Goal: Information Seeking & Learning: Learn about a topic

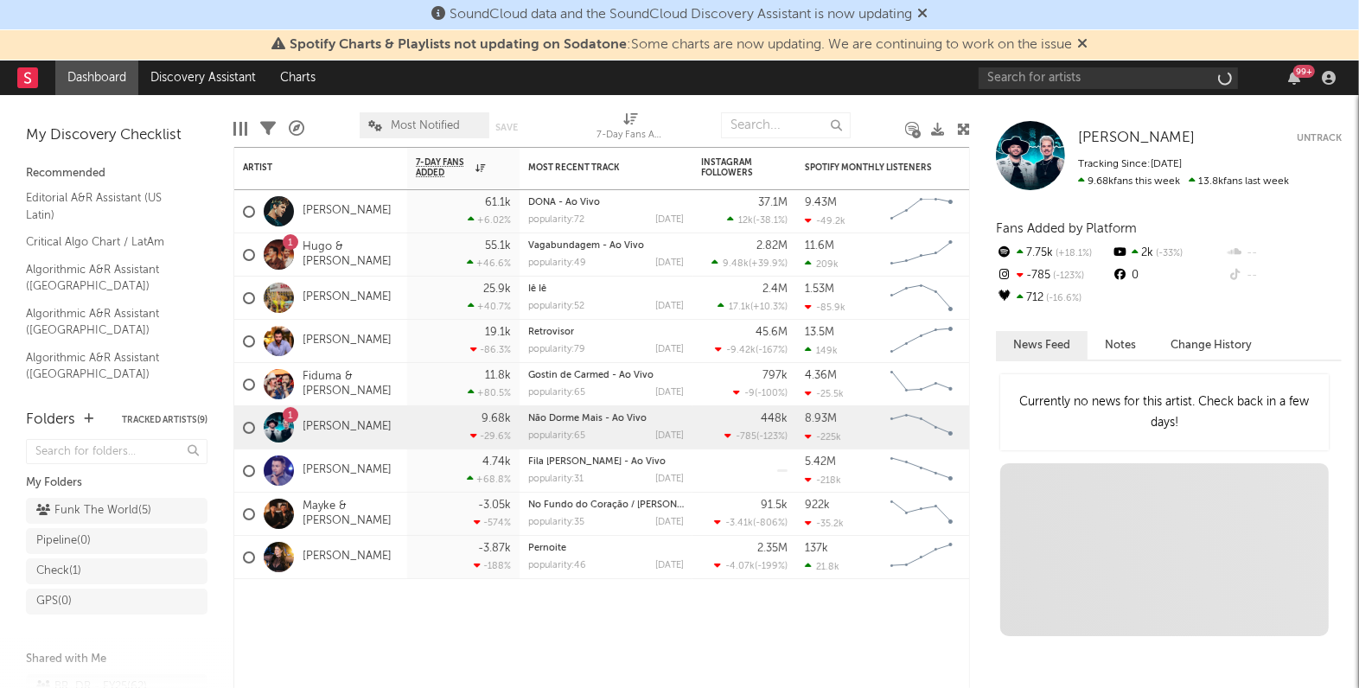
click at [1000, 65] on div "99 +" at bounding box center [1160, 78] width 363 height 35
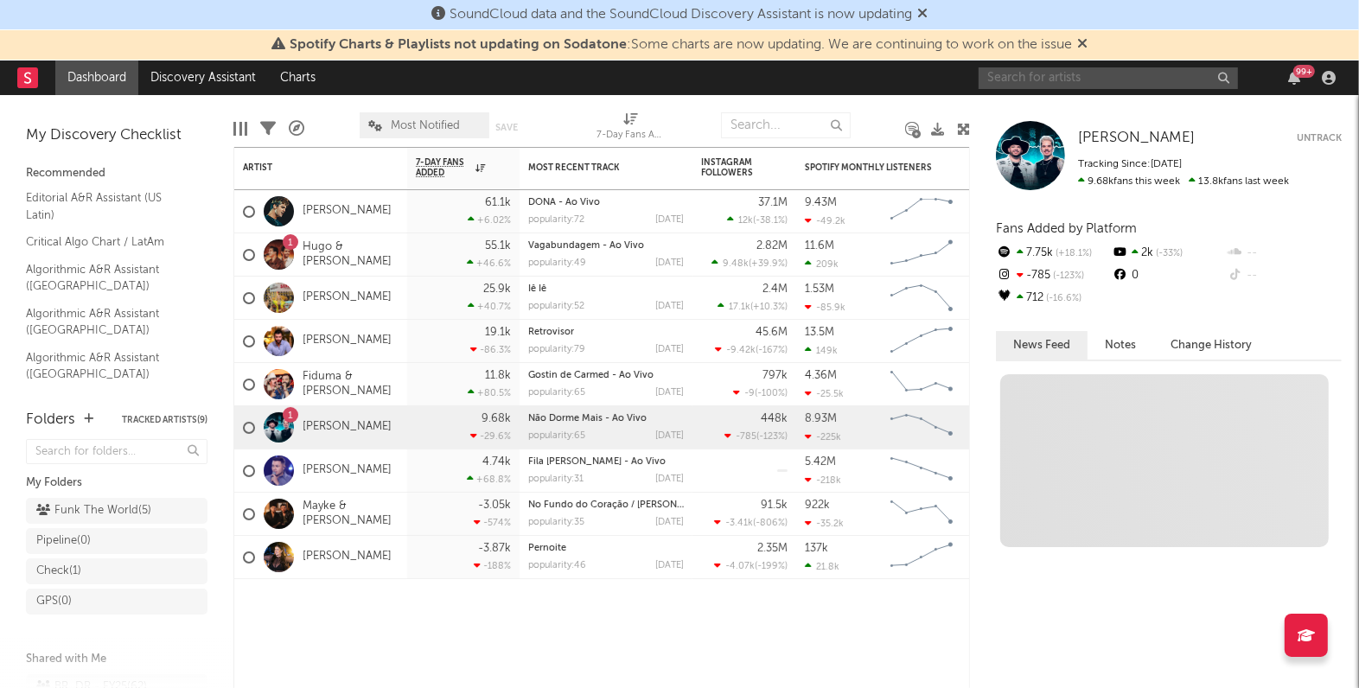
click at [1008, 78] on input "text" at bounding box center [1108, 78] width 259 height 22
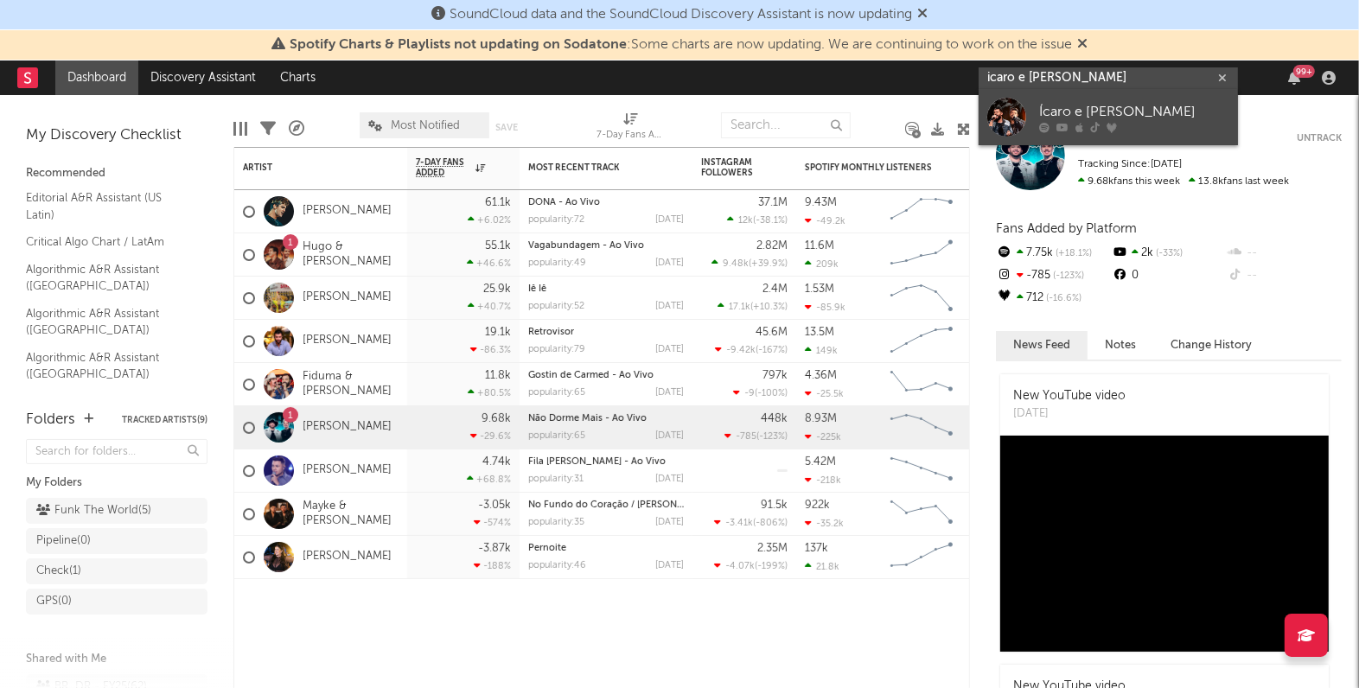
type input "icaro e [PERSON_NAME]"
click at [1068, 104] on div "Ícaro e [PERSON_NAME]" at bounding box center [1134, 111] width 190 height 21
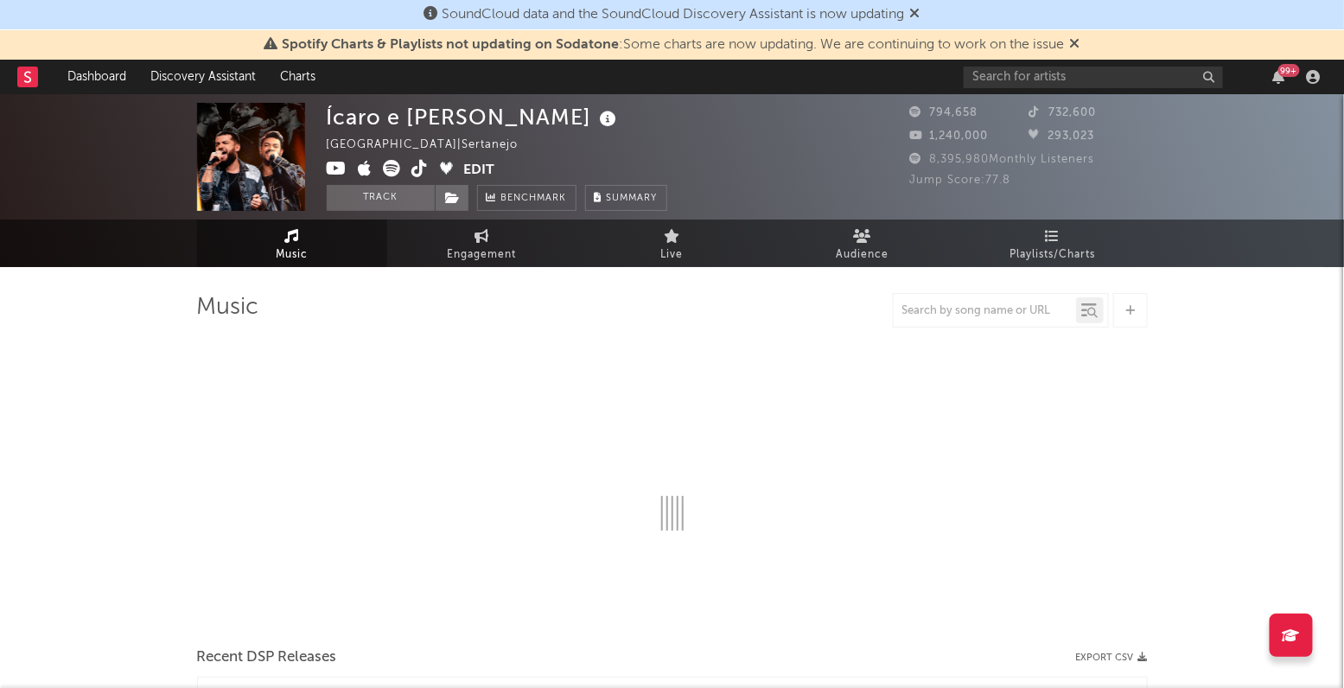
select select "6m"
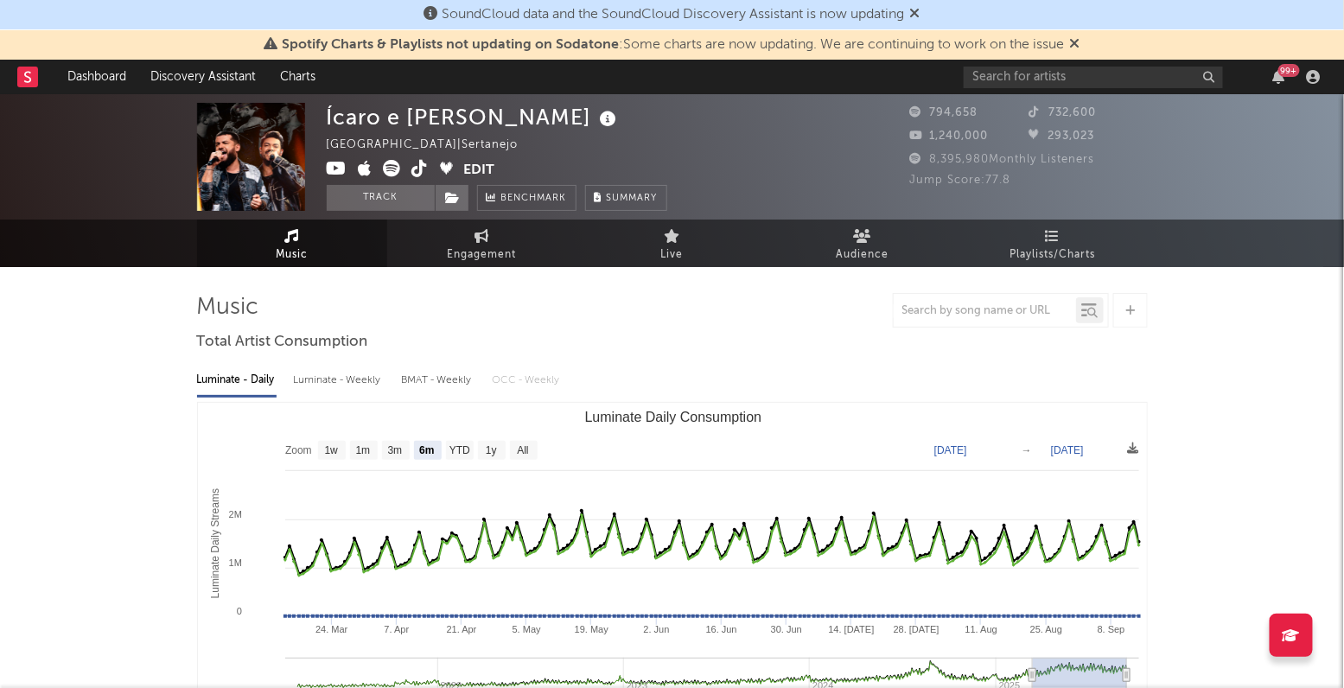
click at [425, 383] on div "BMAT - Weekly" at bounding box center [438, 380] width 73 height 29
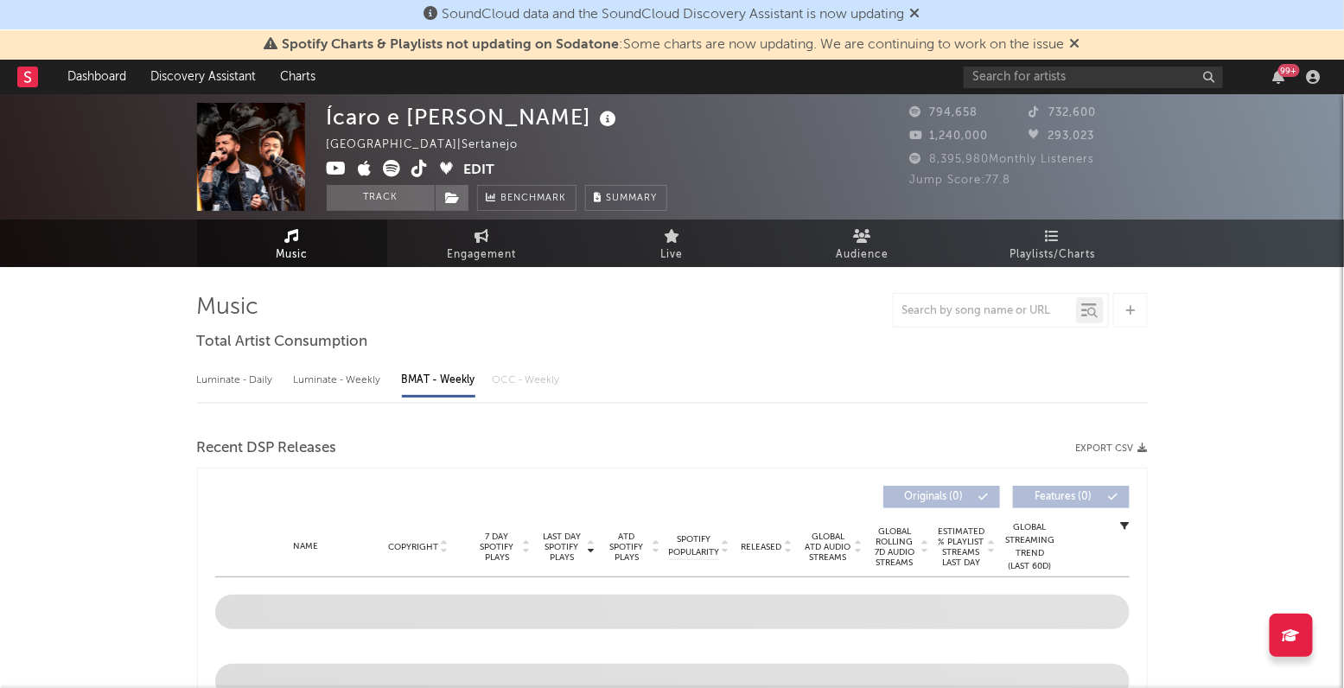
select select "6m"
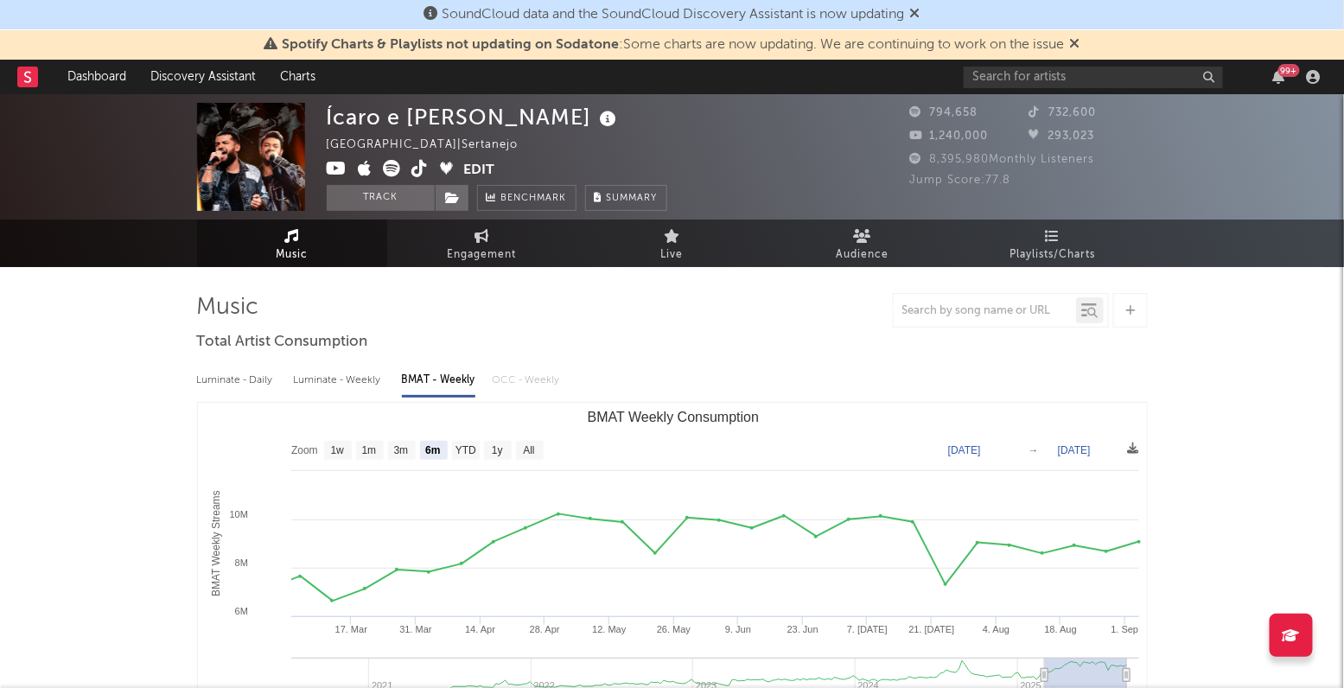
click at [352, 375] on div "Luminate - Weekly" at bounding box center [339, 380] width 91 height 29
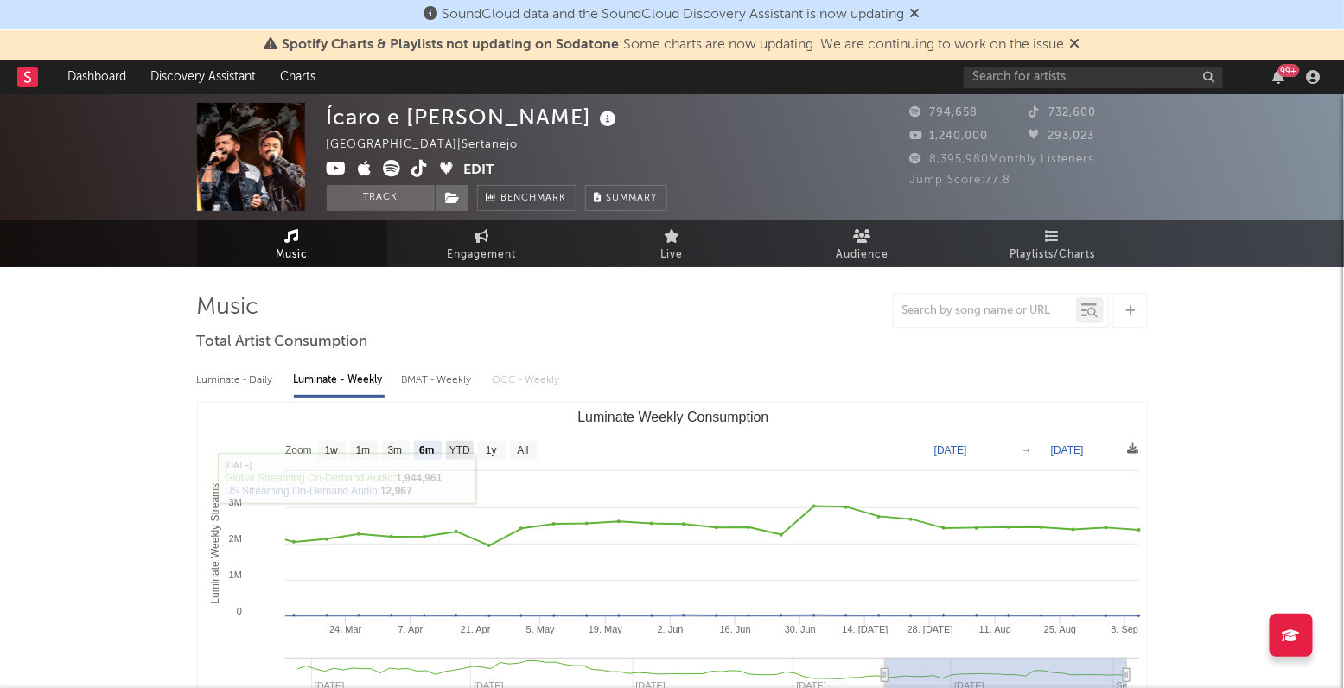
click at [465, 449] on text "YTD" at bounding box center [459, 451] width 21 height 12
select select "YTD"
type input "[DATE]"
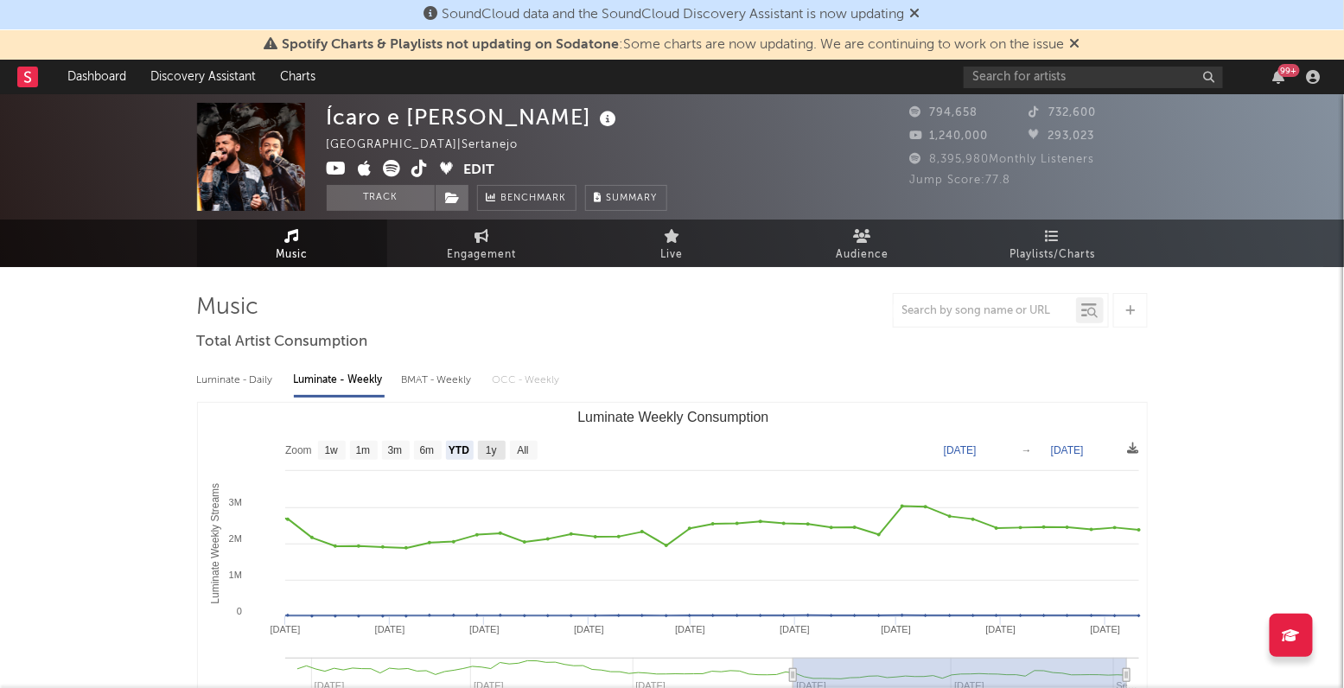
click at [486, 458] on rect "Luminate Weekly Consumption" at bounding box center [492, 450] width 28 height 19
select select "1y"
type input "[DATE]"
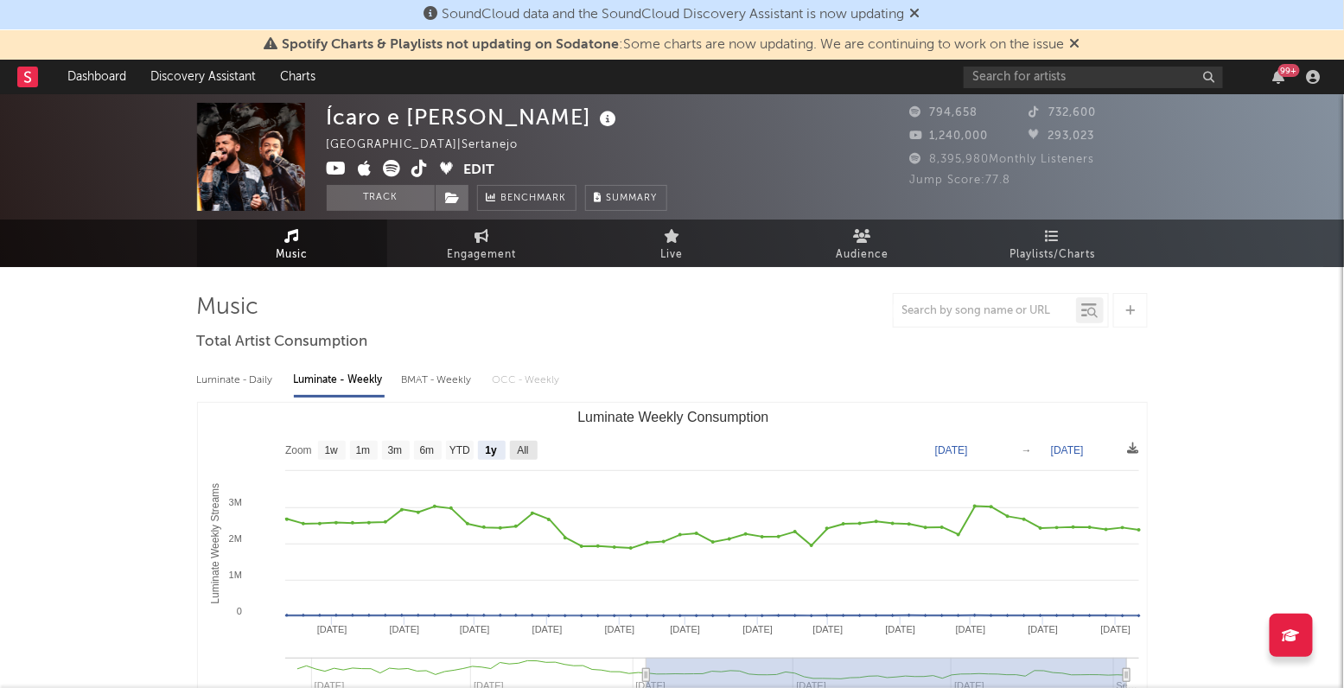
click at [515, 448] on rect "Luminate Weekly Consumption" at bounding box center [524, 450] width 28 height 19
select select "All"
type input "[DATE]"
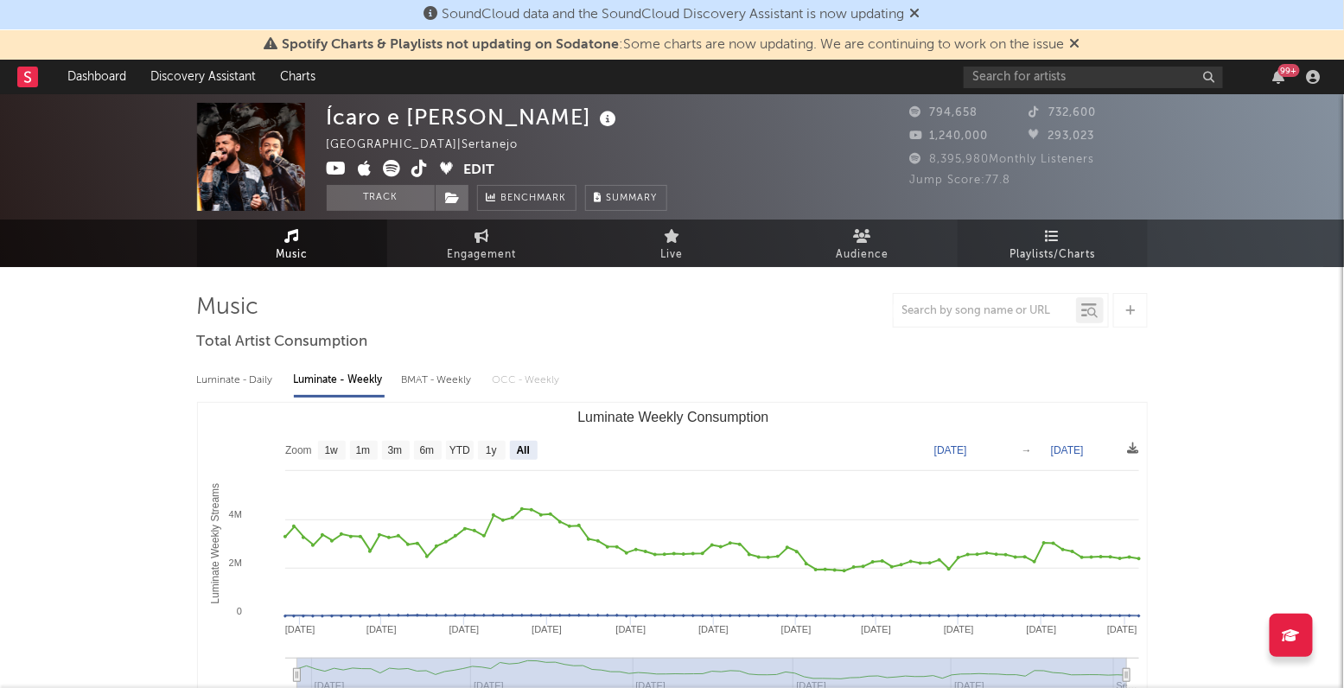
click at [1057, 241] on icon at bounding box center [1052, 236] width 15 height 14
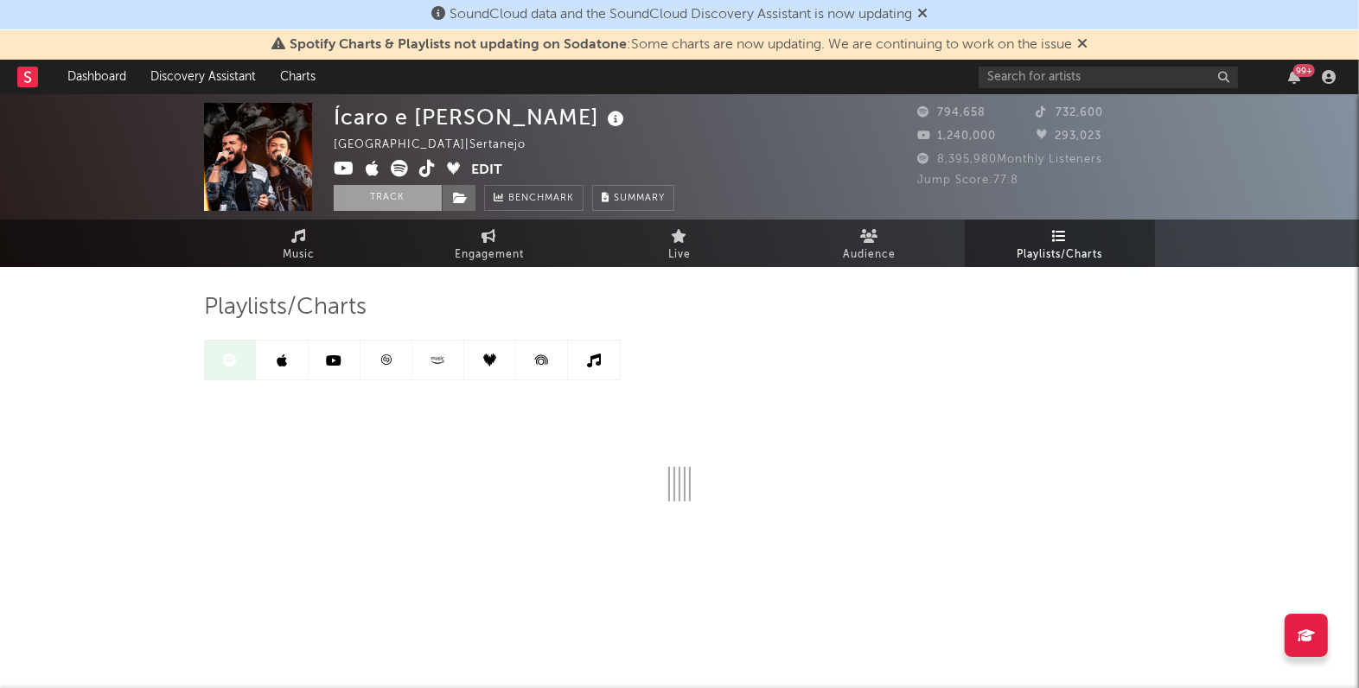
click at [399, 202] on button "Track" at bounding box center [388, 198] width 108 height 26
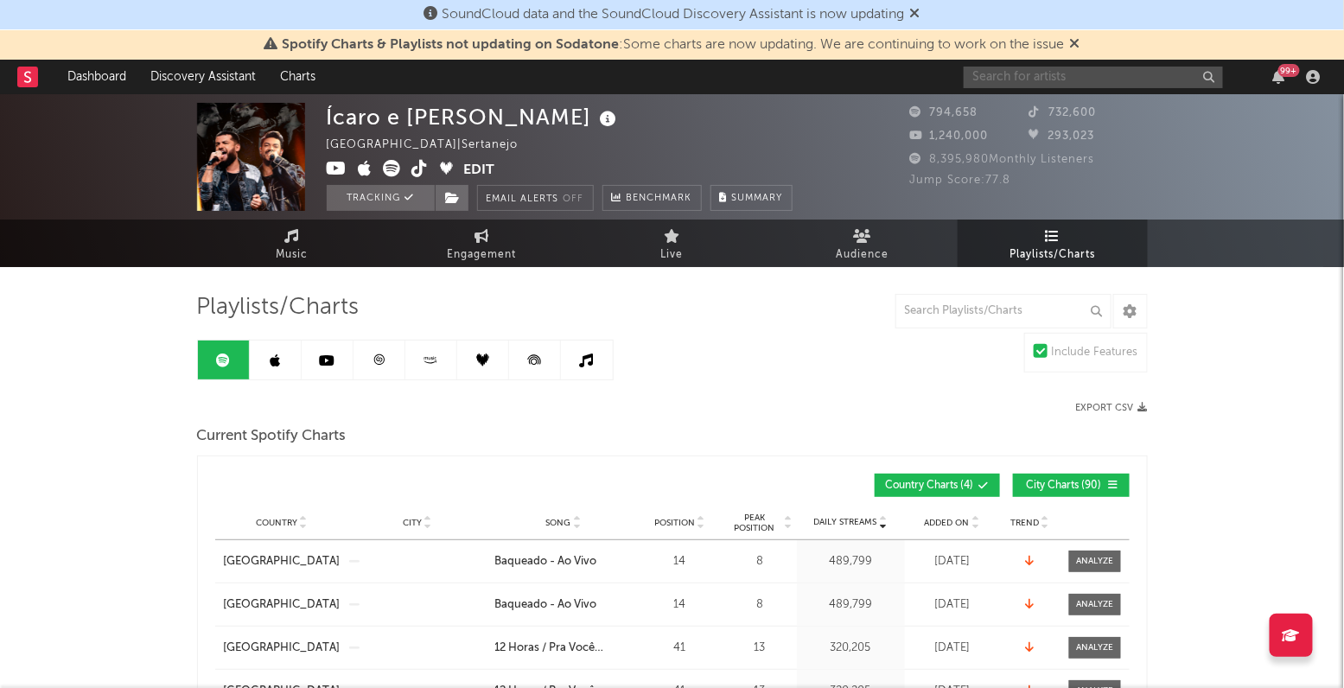
click at [1050, 79] on input "text" at bounding box center [1093, 78] width 259 height 22
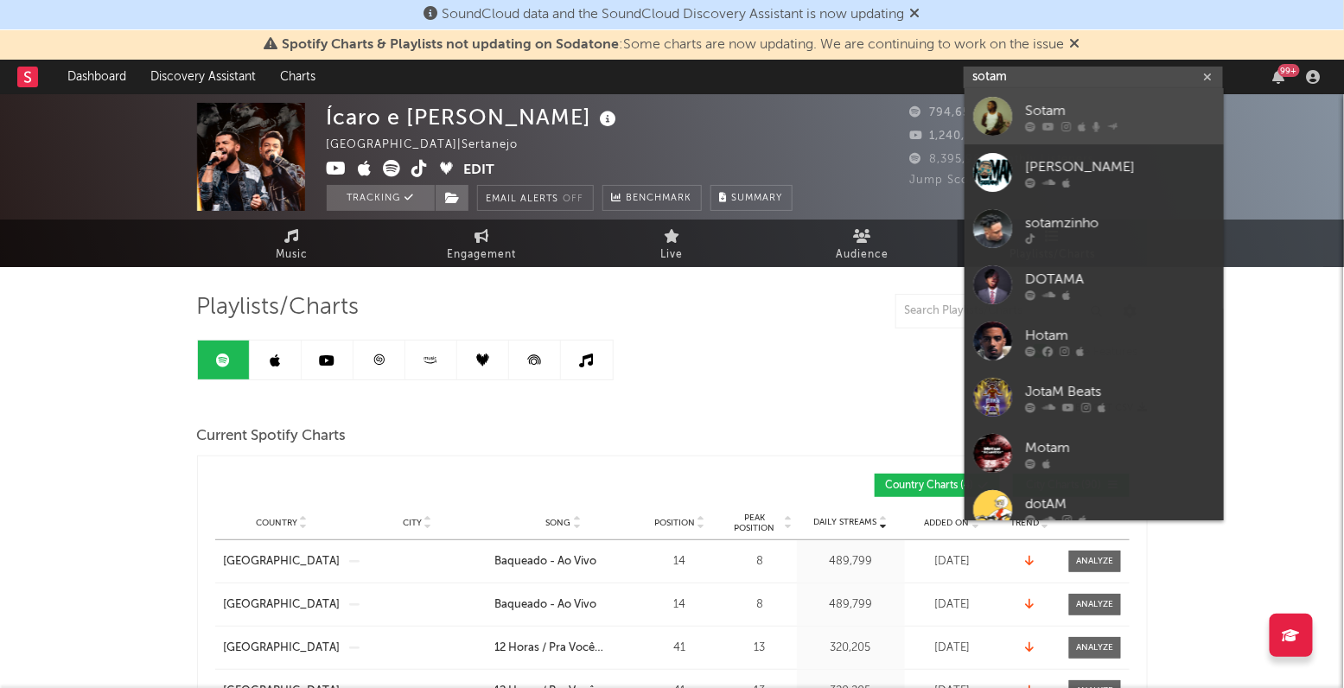
type input "sotam"
click at [1053, 108] on div "Sotam" at bounding box center [1120, 111] width 190 height 21
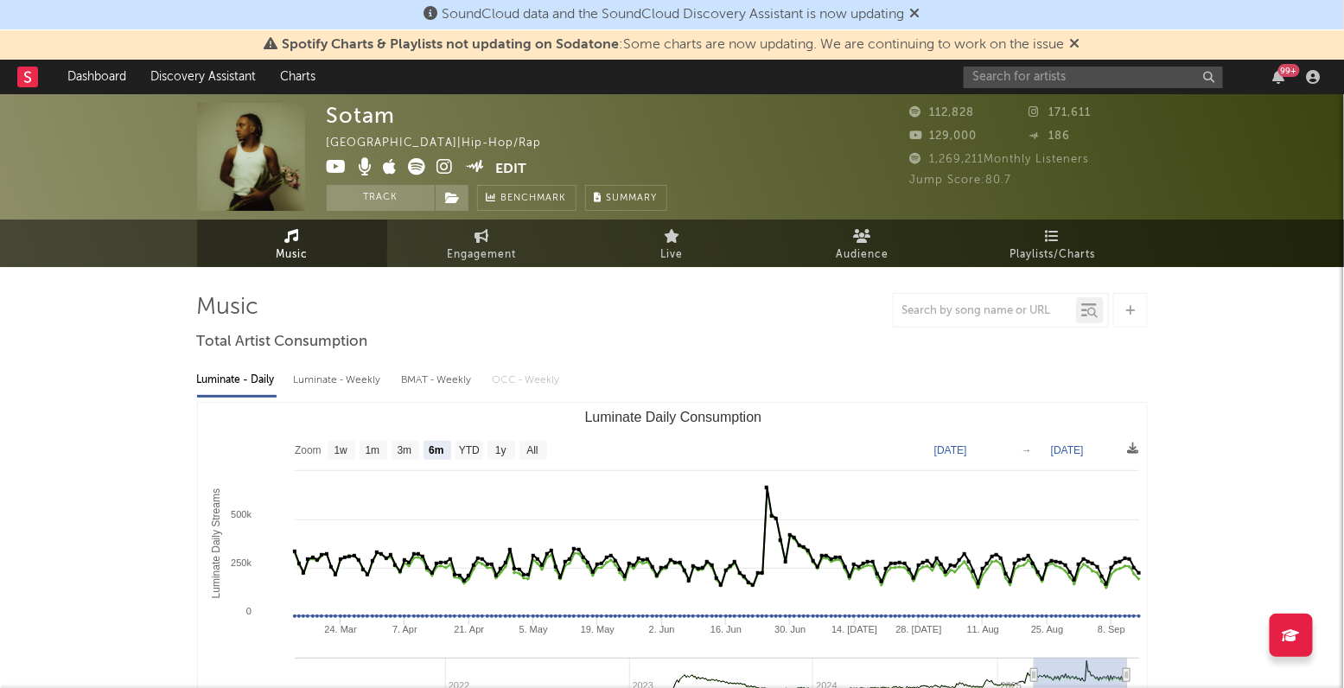
select select "6m"
click at [319, 364] on div "Luminate - Daily Luminate - Weekly BMAT - Weekly OCC - Weekly Zoom 1w 1m 3m 6m …" at bounding box center [672, 555] width 951 height 397
click at [332, 376] on div "Luminate - Weekly" at bounding box center [339, 380] width 91 height 29
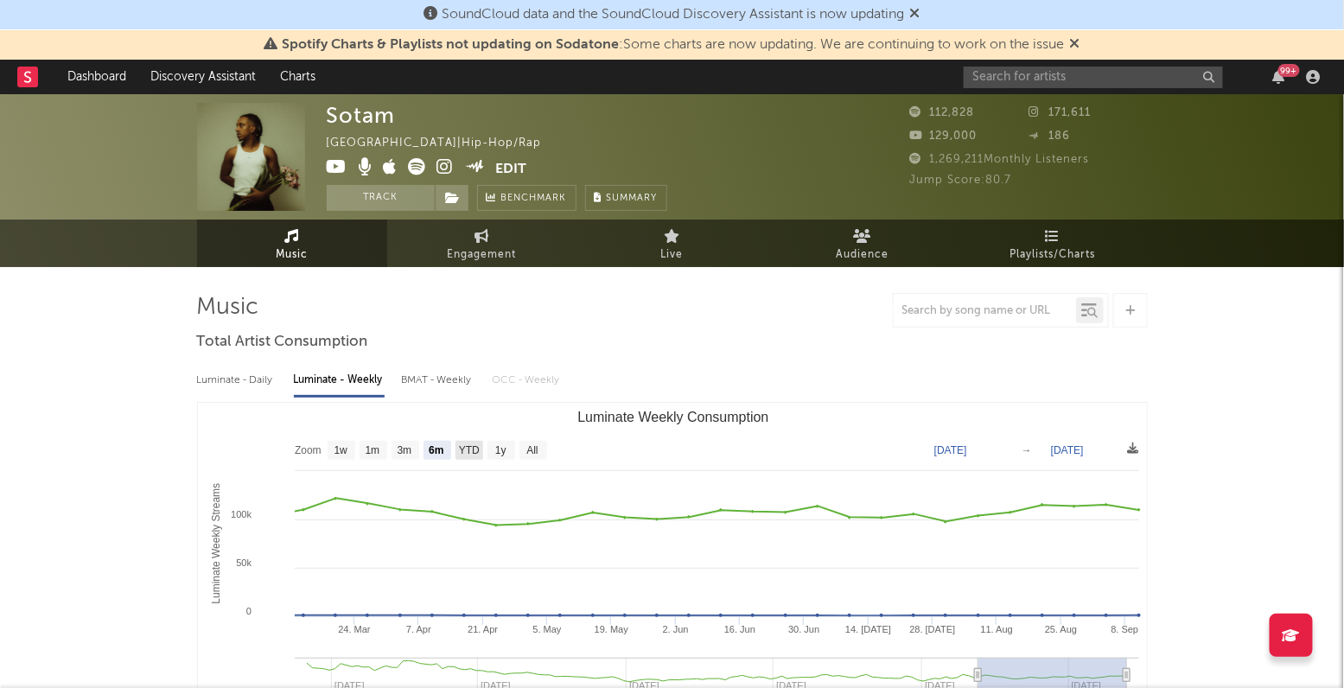
click at [459, 443] on rect "Luminate Weekly Consumption" at bounding box center [470, 450] width 28 height 19
select select "YTD"
type input "[DATE]"
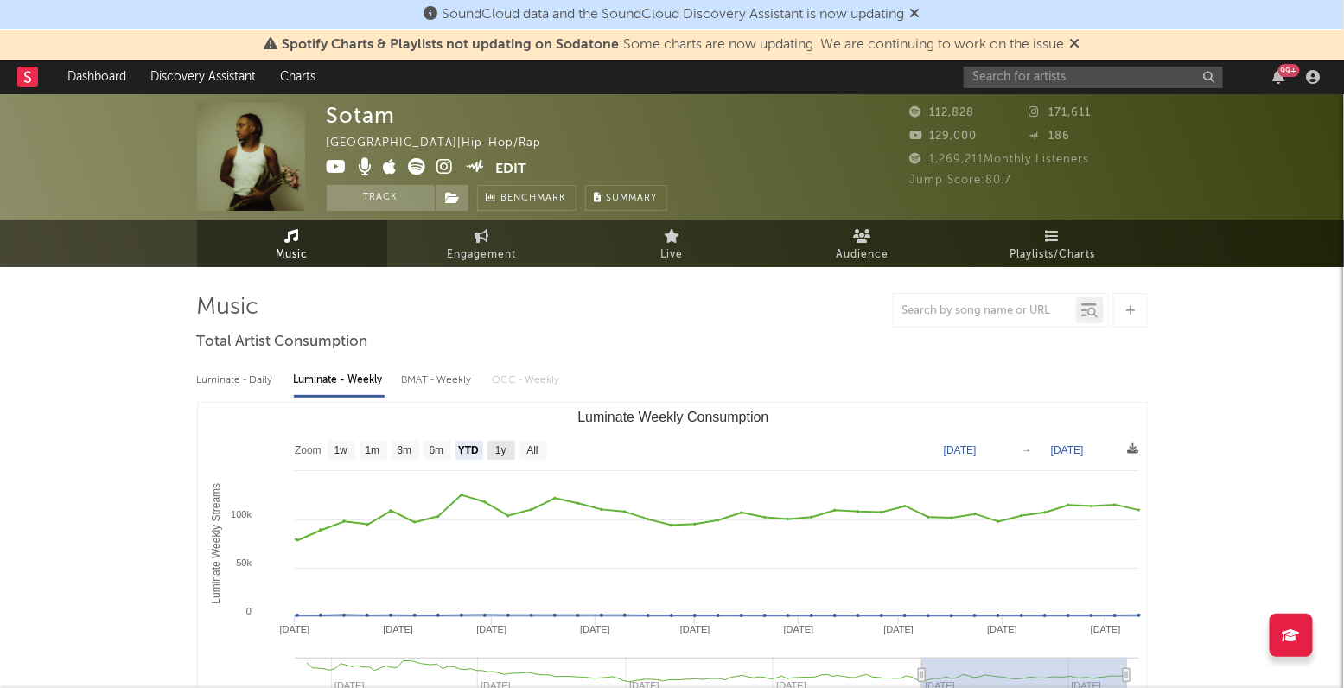
click at [508, 453] on rect "Luminate Weekly Consumption" at bounding box center [502, 450] width 28 height 19
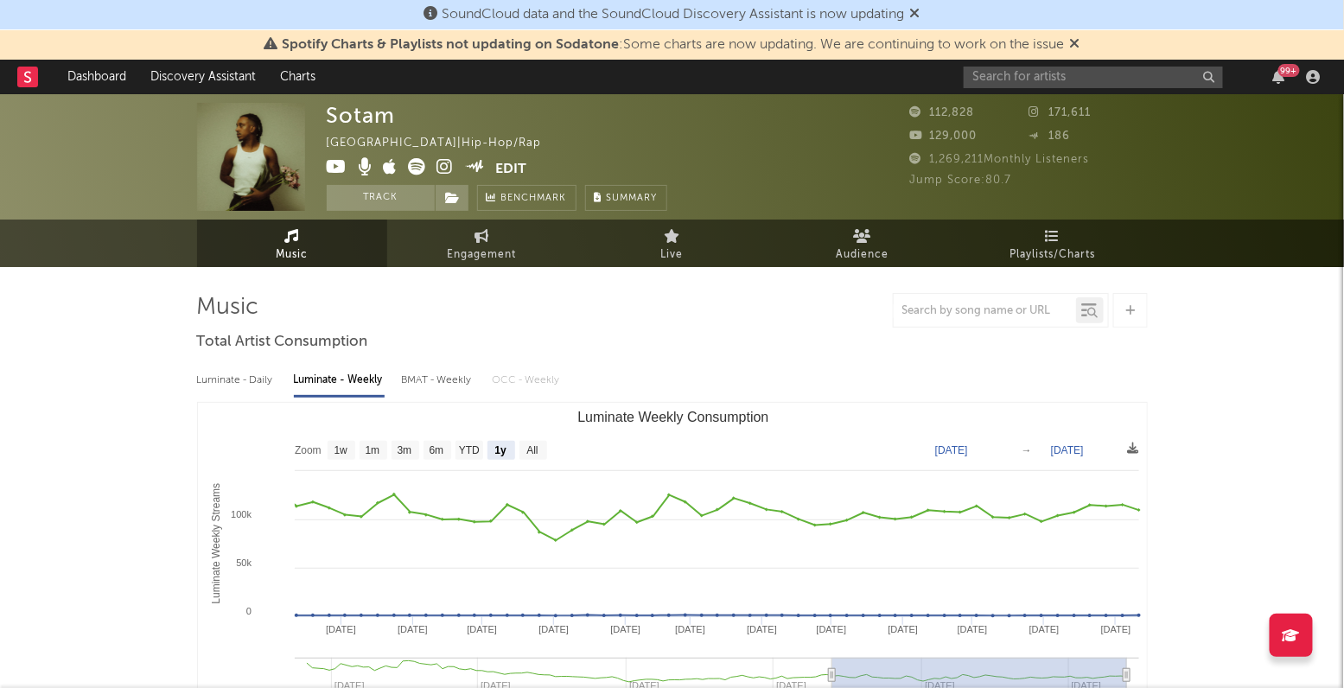
select select "1y"
type input "[DATE]"
click at [450, 380] on div "BMAT - Weekly" at bounding box center [438, 380] width 73 height 29
select select "6m"
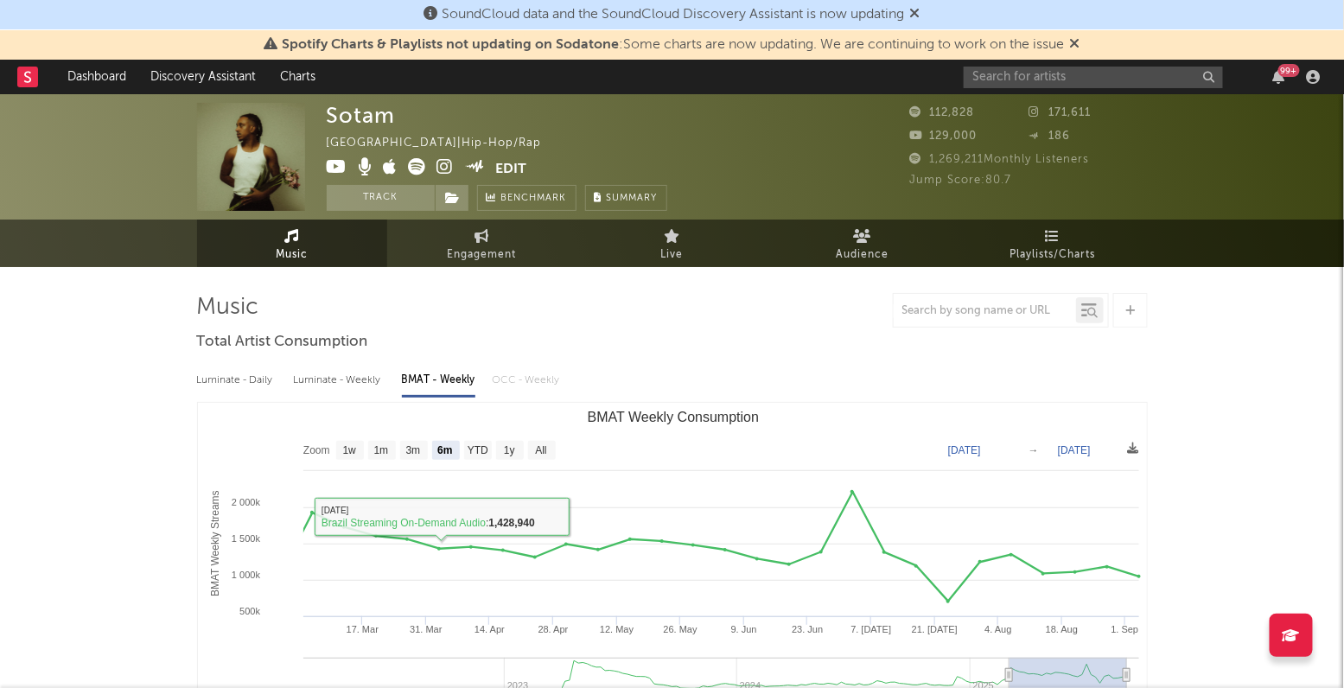
click at [338, 389] on div "Luminate - Weekly" at bounding box center [339, 380] width 91 height 29
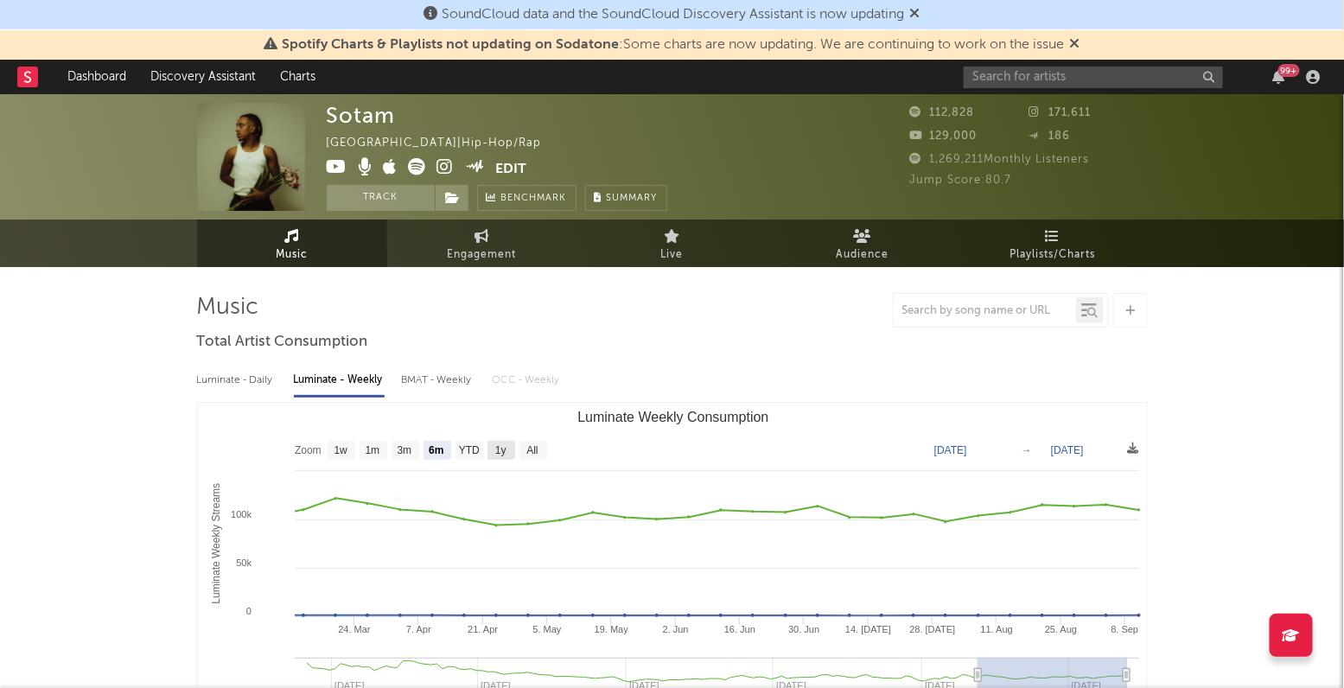
click at [500, 448] on text "1y" at bounding box center [500, 451] width 11 height 12
select select "1y"
type input "[DATE]"
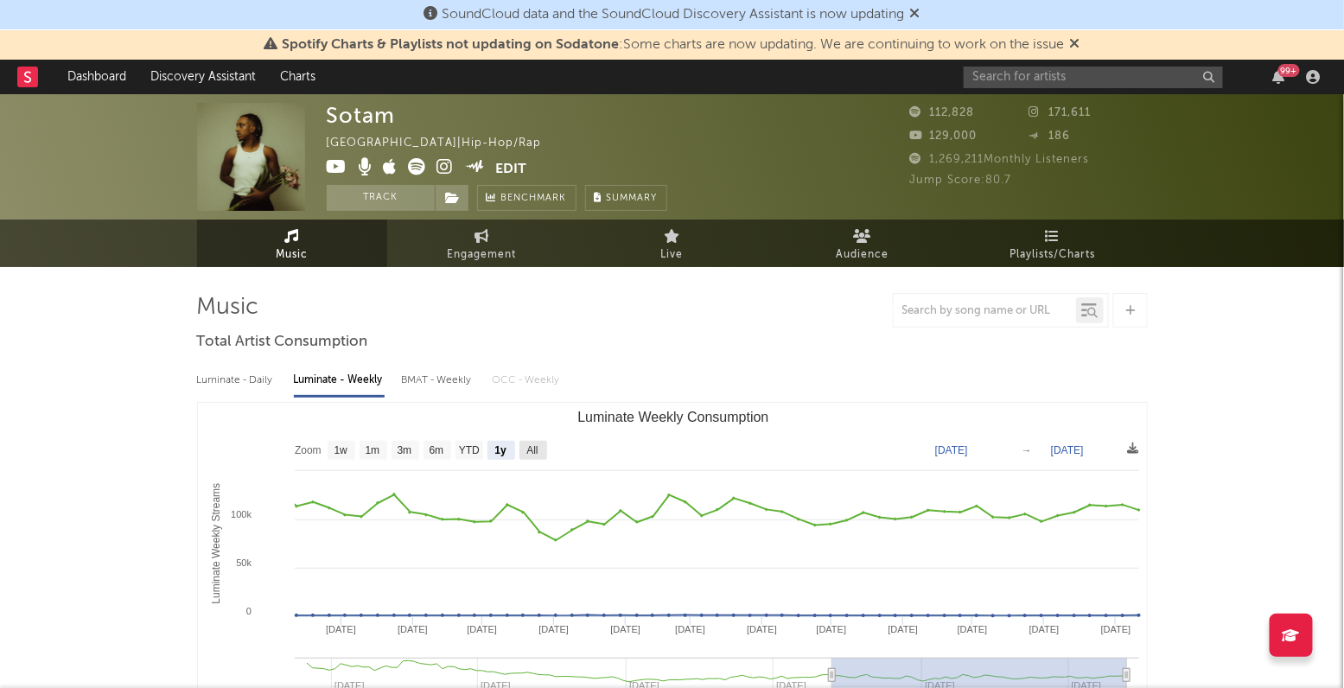
click at [527, 450] on text "All" at bounding box center [532, 451] width 11 height 12
select select "All"
type input "[DATE]"
